Goal: Information Seeking & Learning: Understand process/instructions

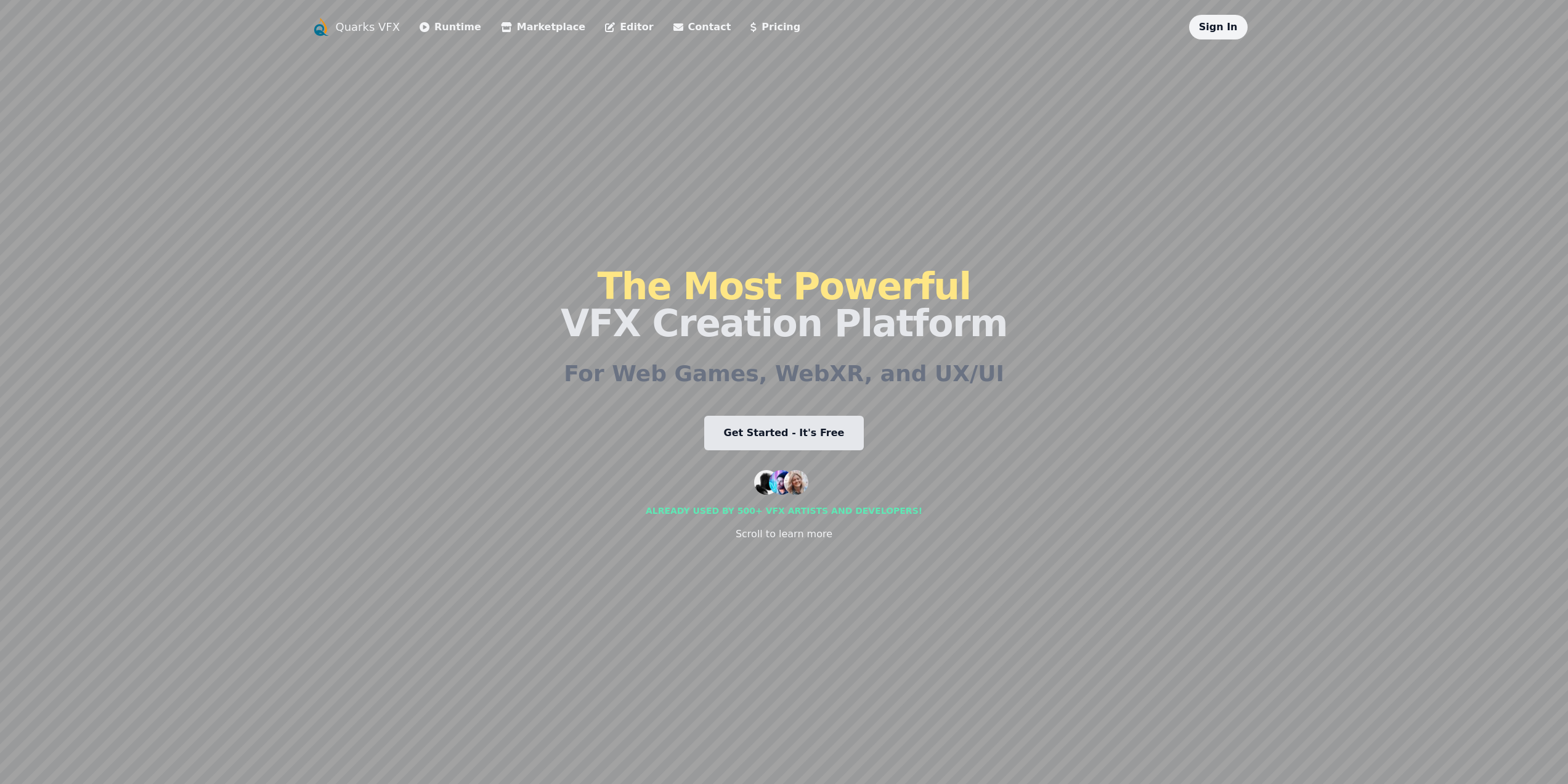
click at [466, 28] on link "Runtime" at bounding box center [450, 27] width 62 height 15
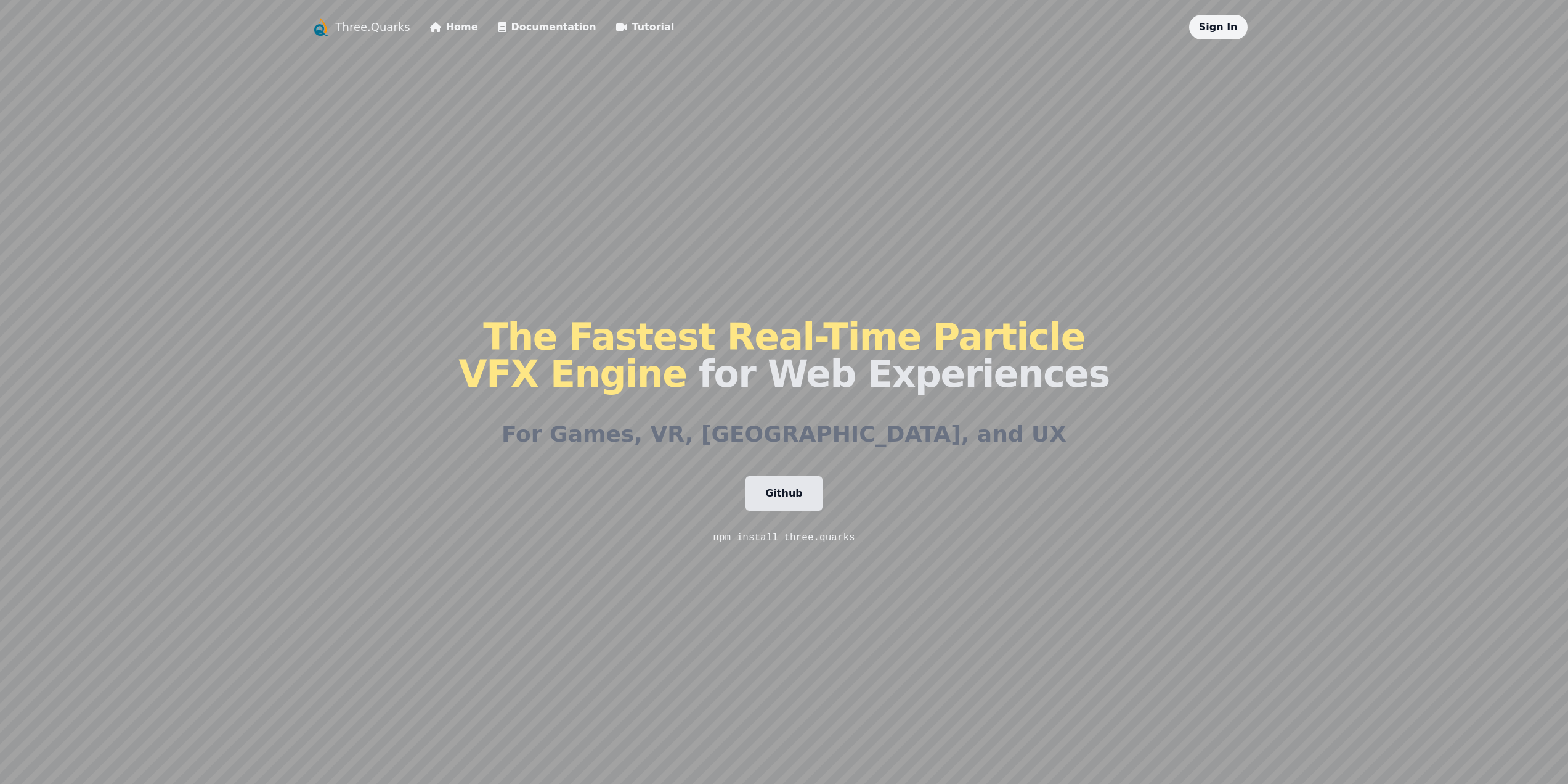
click at [623, 30] on link "Tutorial" at bounding box center [645, 27] width 59 height 15
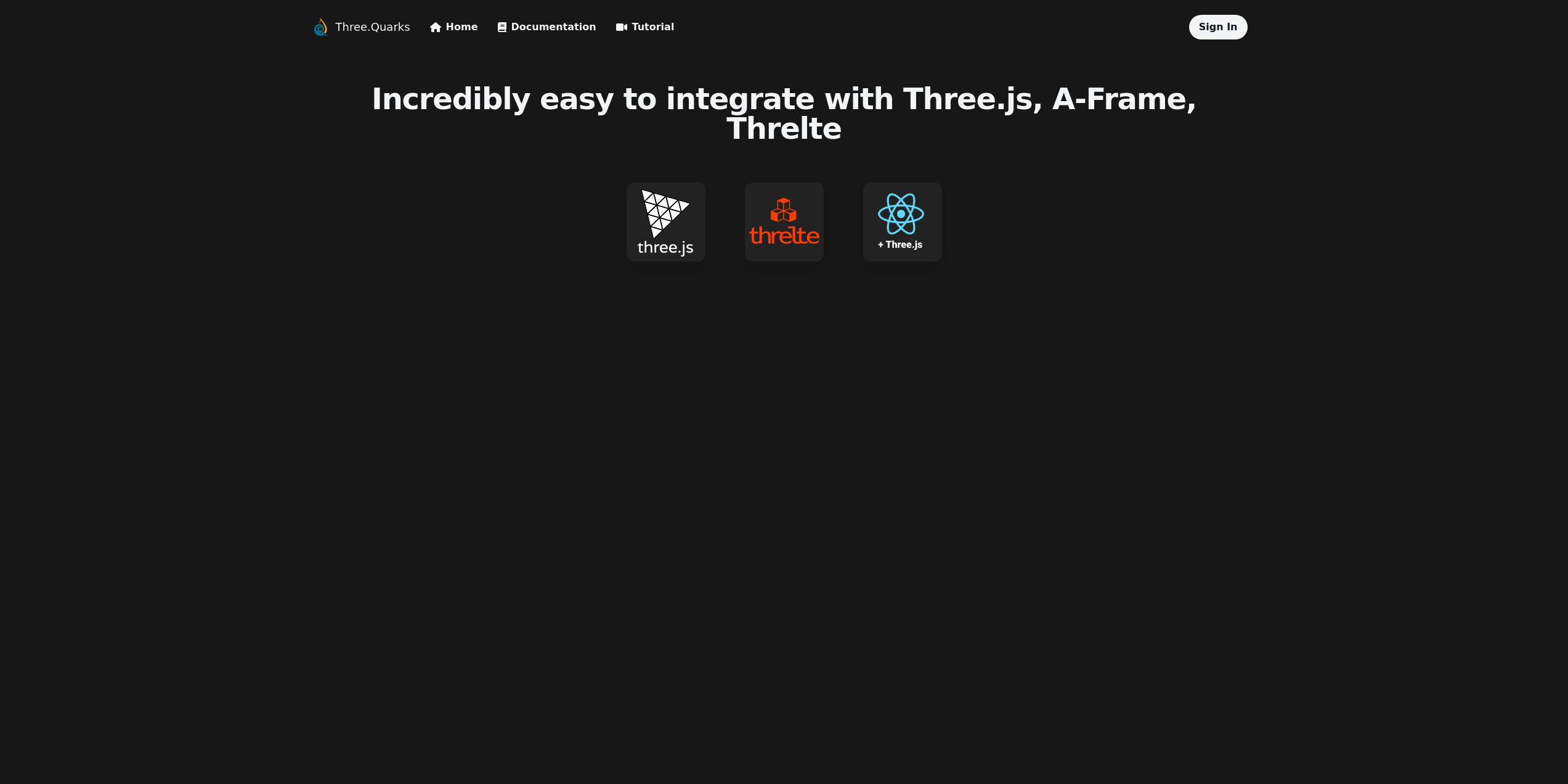
click at [678, 199] on img at bounding box center [666, 221] width 79 height 79
click at [888, 191] on img at bounding box center [902, 221] width 79 height 79
